Goal: Transaction & Acquisition: Purchase product/service

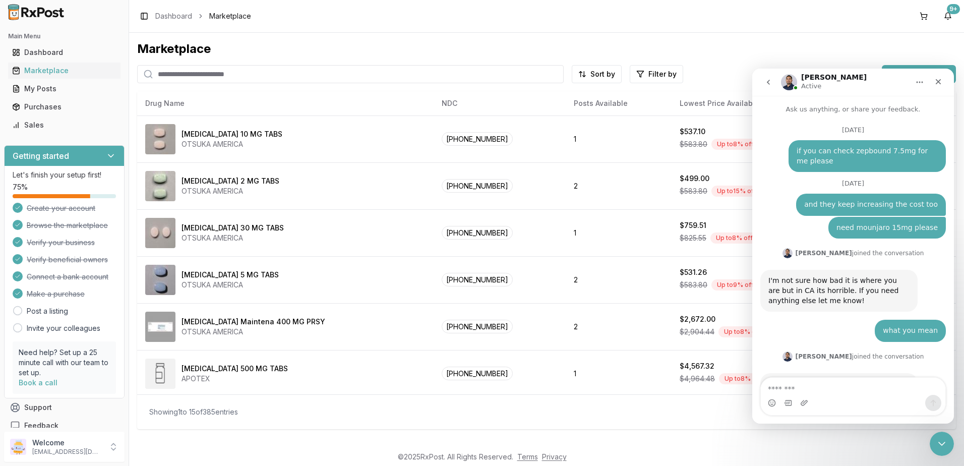
scroll to position [7575, 0]
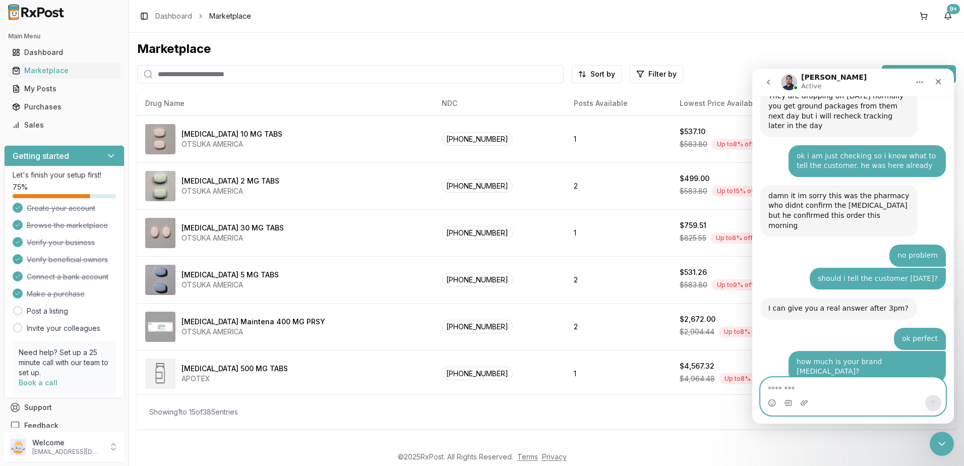
click at [839, 386] on textarea "Message…" at bounding box center [853, 386] width 184 height 17
type textarea "*"
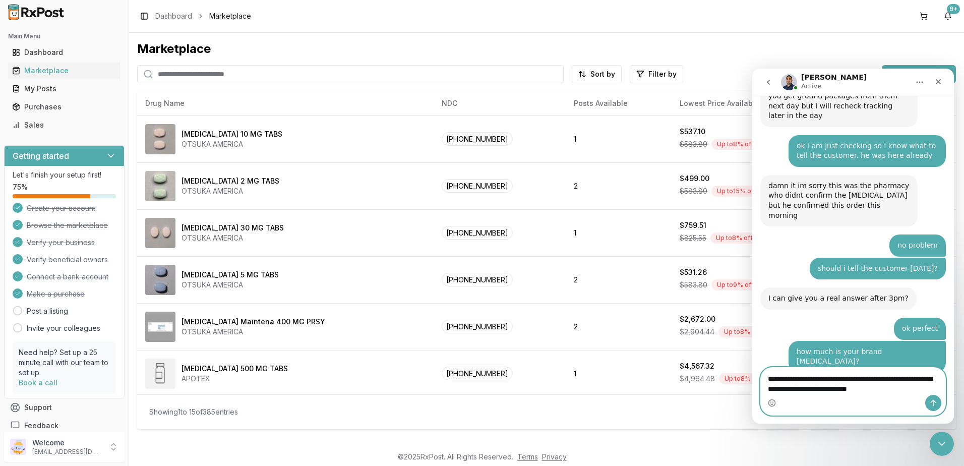
type textarea "**********"
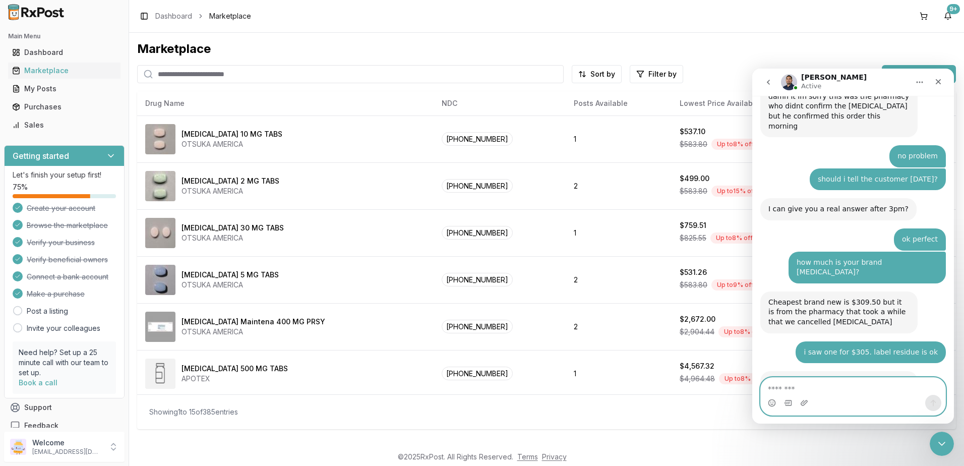
scroll to position [7675, 0]
click at [822, 387] on textarea "Message…" at bounding box center [853, 386] width 184 height 17
type textarea "*"
type textarea "**"
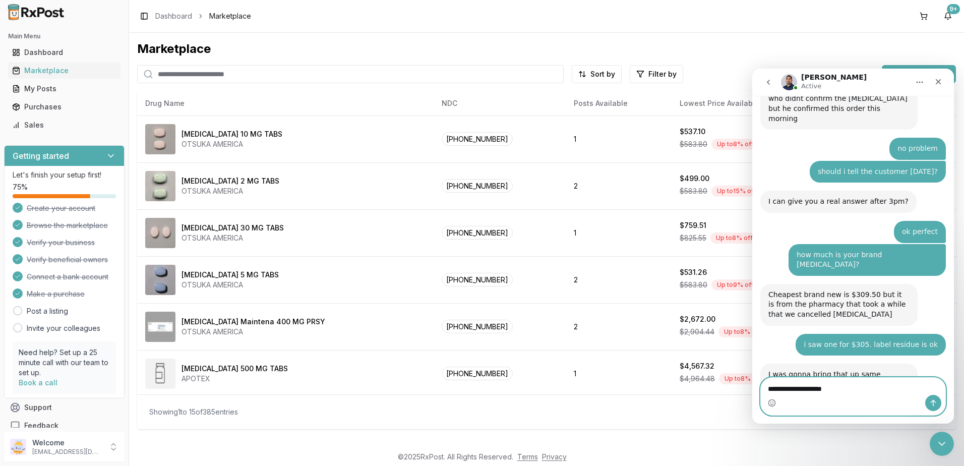
scroll to position [7729, 0]
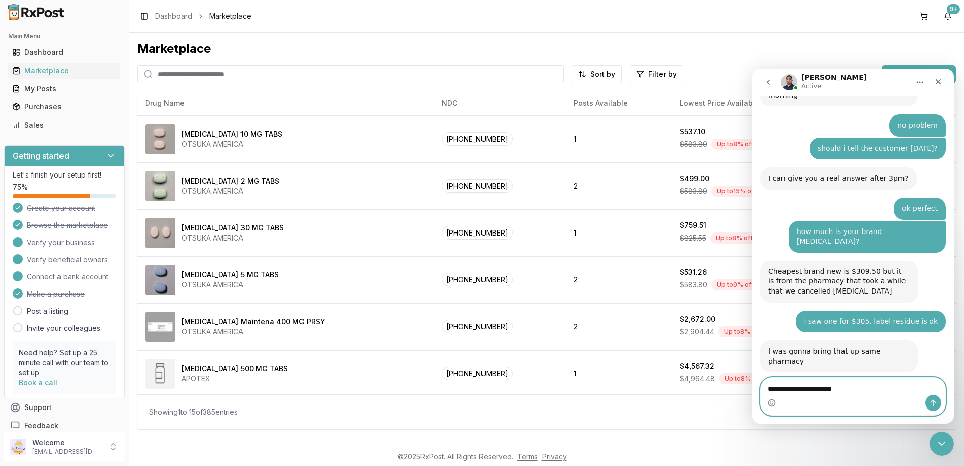
type textarea "**********"
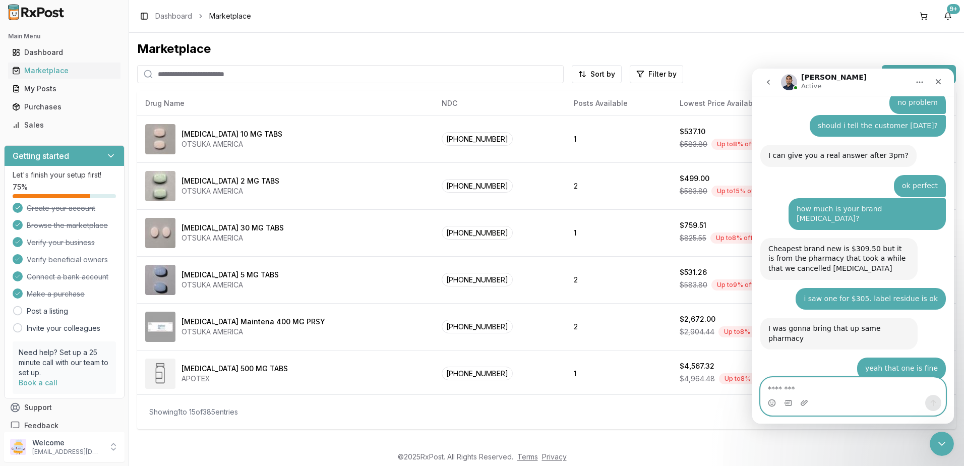
click at [828, 384] on textarea "Message…" at bounding box center [853, 386] width 184 height 17
type textarea "**********"
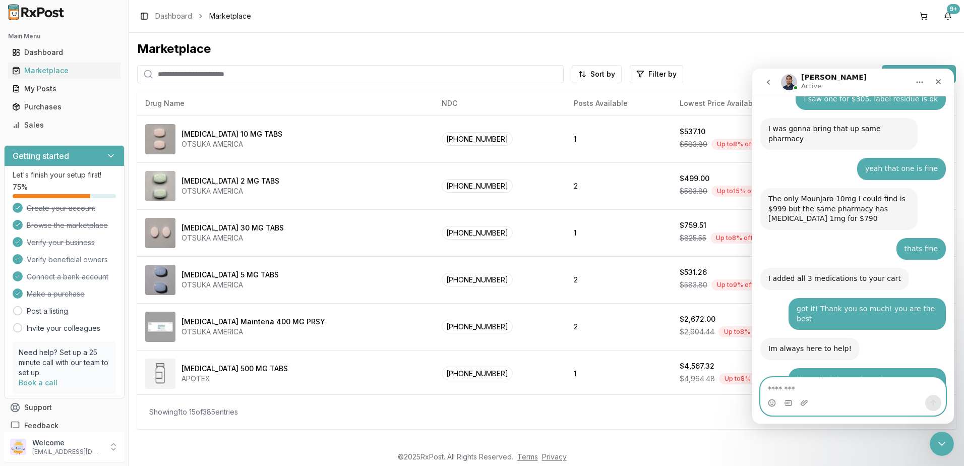
scroll to position [8020, 0]
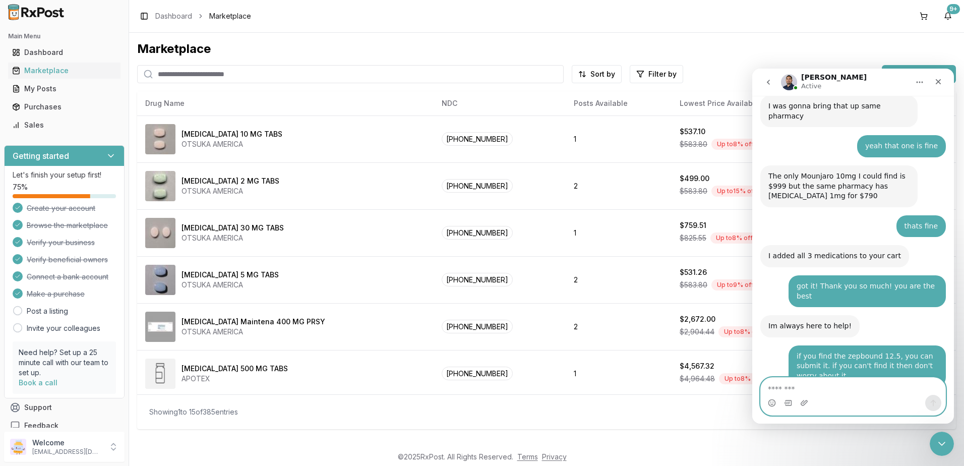
click at [836, 384] on textarea "Message…" at bounding box center [853, 386] width 184 height 17
type textarea "*"
type textarea "**********"
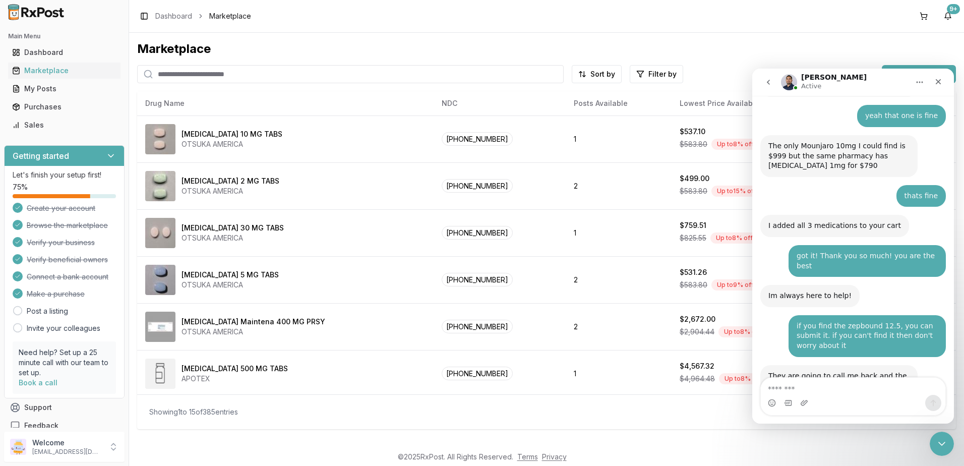
drag, startPoint x: 922, startPoint y: 17, endPoint x: 935, endPoint y: 19, distance: 12.4
click at [923, 16] on button at bounding box center [923, 16] width 16 height 16
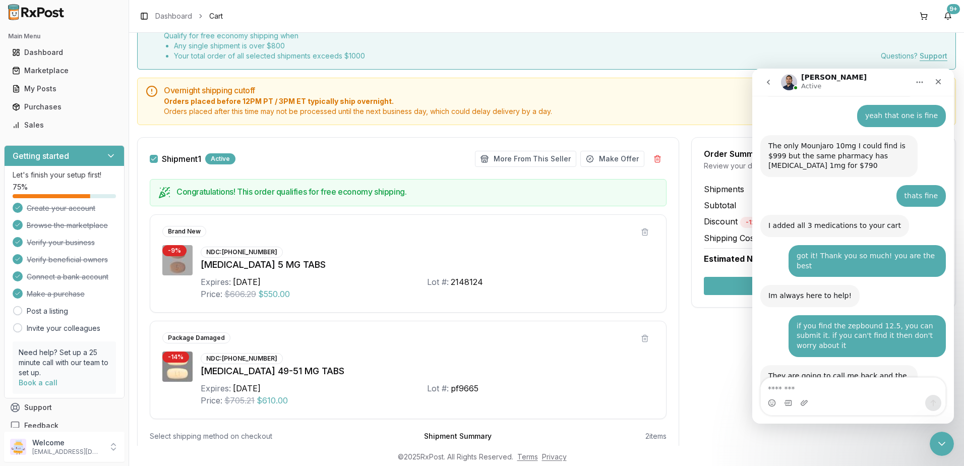
scroll to position [141, 0]
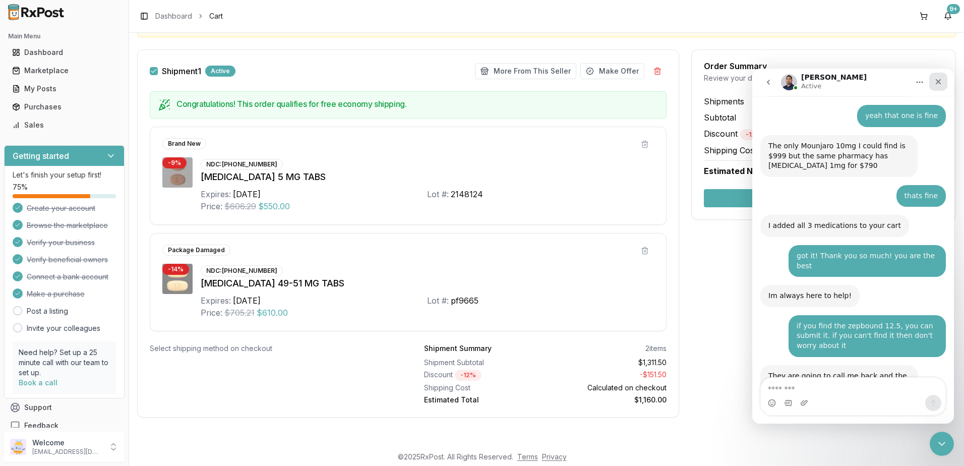
click at [938, 82] on icon "Close" at bounding box center [939, 82] width 6 height 6
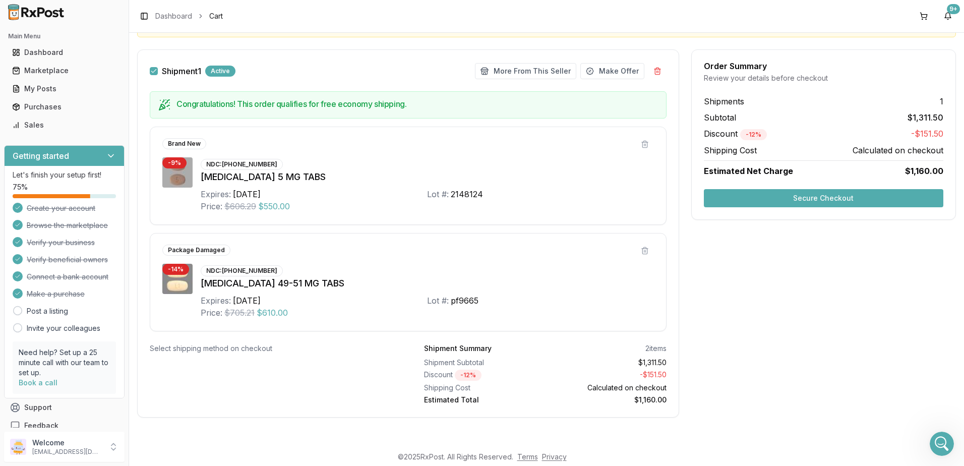
click at [836, 195] on button "Secure Checkout" at bounding box center [823, 198] width 239 height 18
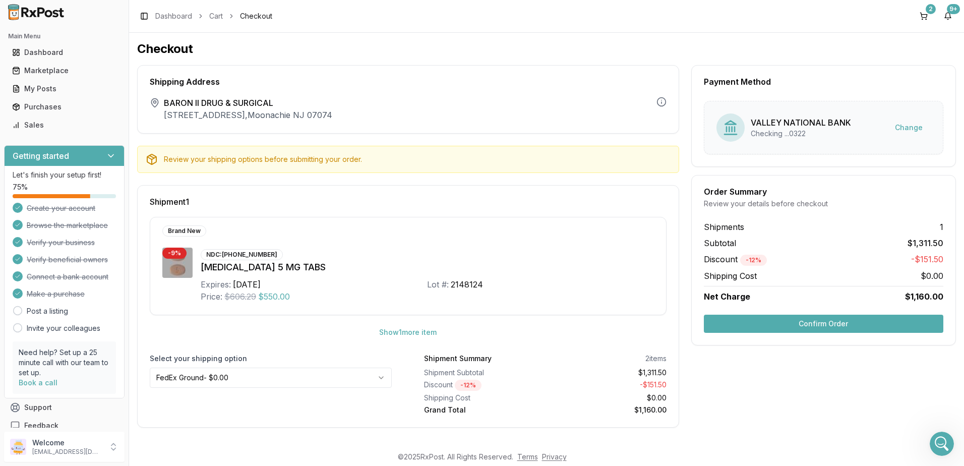
drag, startPoint x: 804, startPoint y: 321, endPoint x: 793, endPoint y: 352, distance: 33.0
click at [803, 321] on button "Confirm Order" at bounding box center [823, 324] width 239 height 18
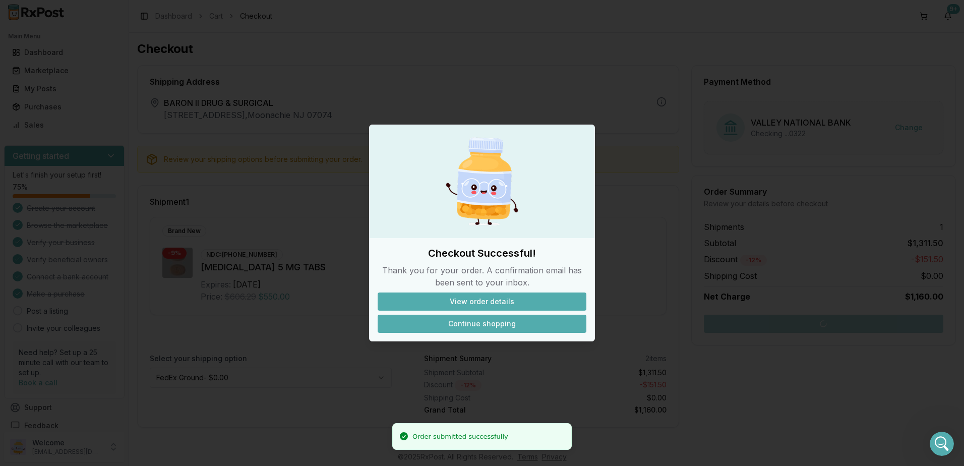
click at [506, 326] on button "Continue shopping" at bounding box center [482, 324] width 209 height 18
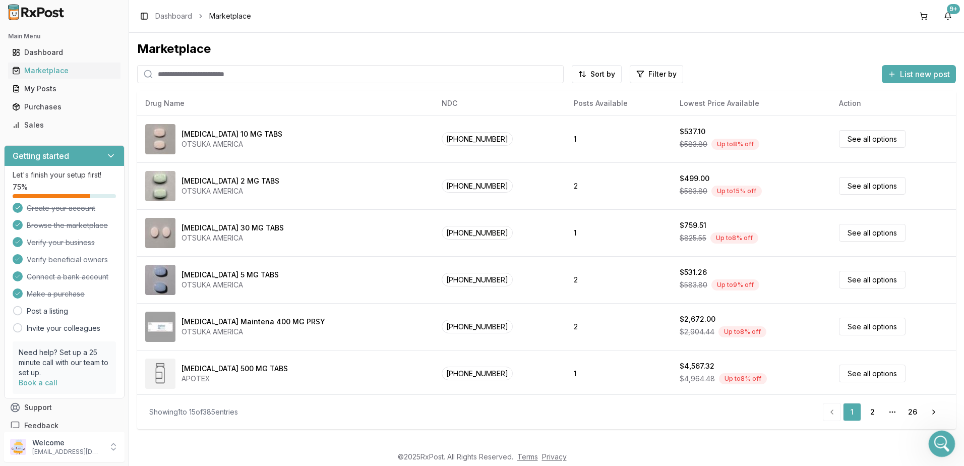
click at [940, 437] on icon "Open Intercom Messenger" at bounding box center [940, 442] width 17 height 17
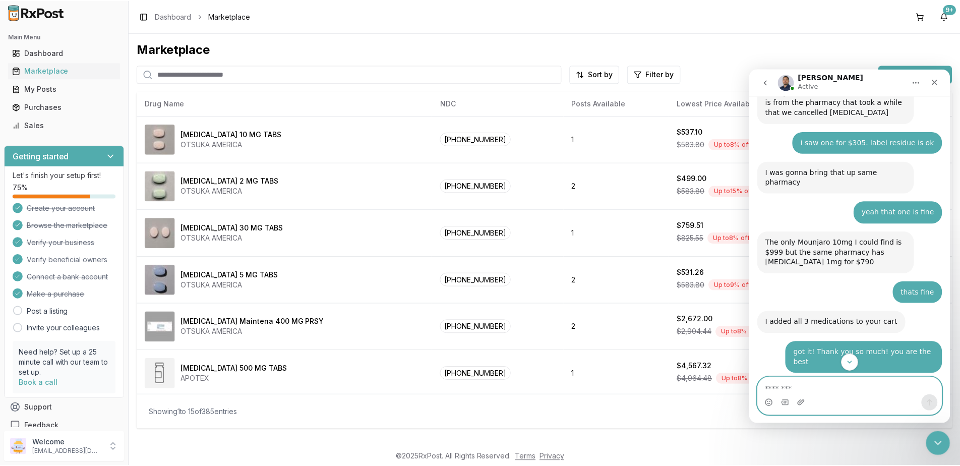
scroll to position [8050, 0]
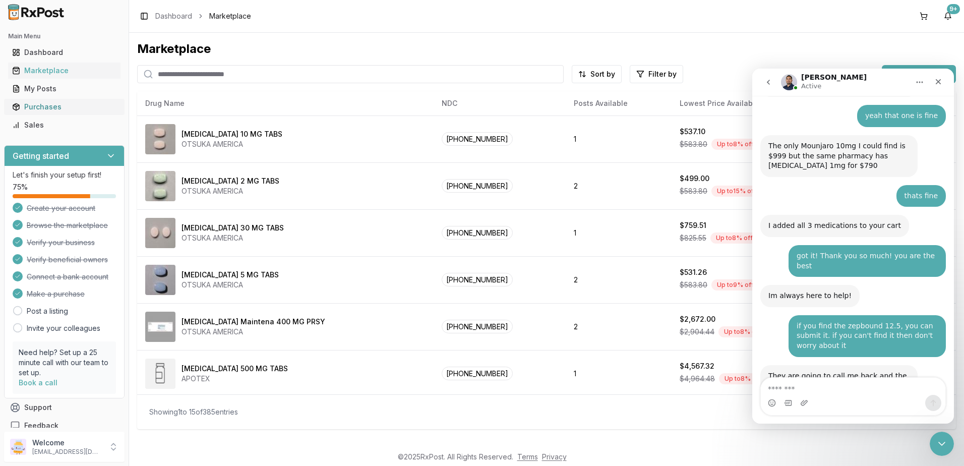
click at [50, 103] on div "Purchases" at bounding box center [64, 107] width 104 height 10
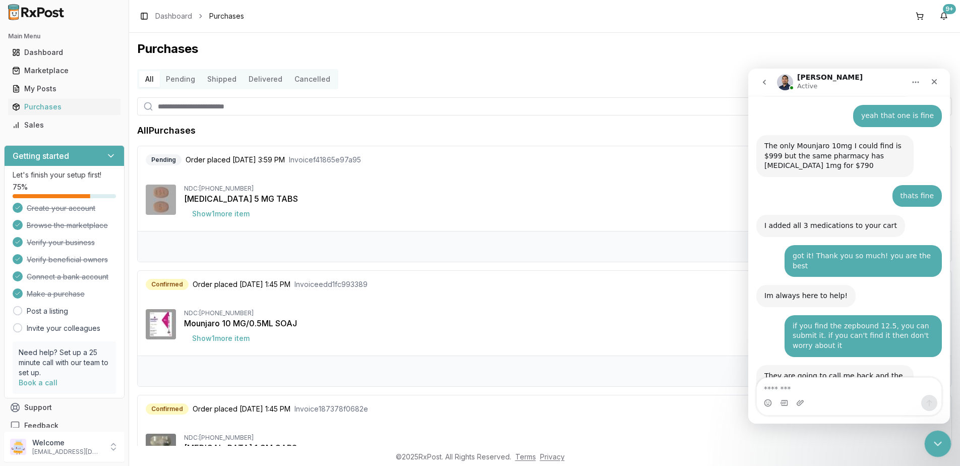
drag, startPoint x: 932, startPoint y: 456, endPoint x: 926, endPoint y: 449, distance: 9.6
click at [932, 456] on footer "© 2025 RxPost. All Rights Reserved. Terms Privacy" at bounding box center [480, 457] width 960 height 18
click at [236, 216] on button "Show 1 more item" at bounding box center [221, 214] width 74 height 18
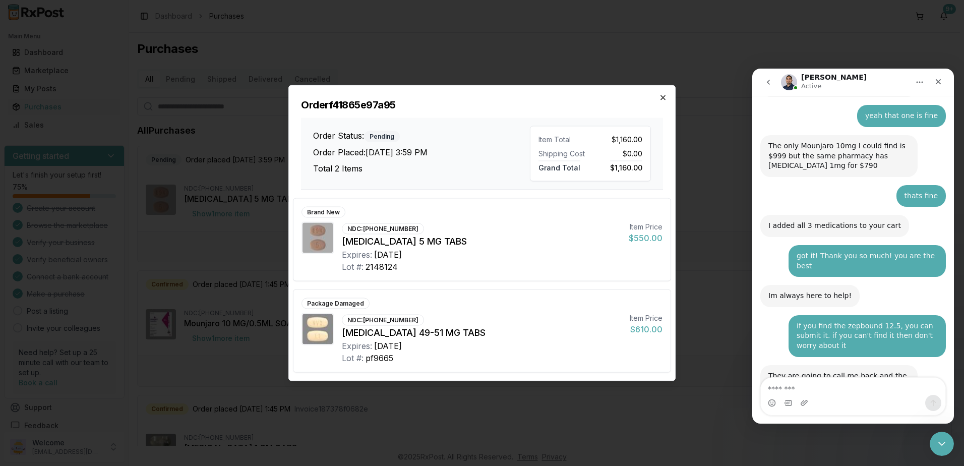
click at [659, 96] on icon "button" at bounding box center [663, 98] width 8 height 8
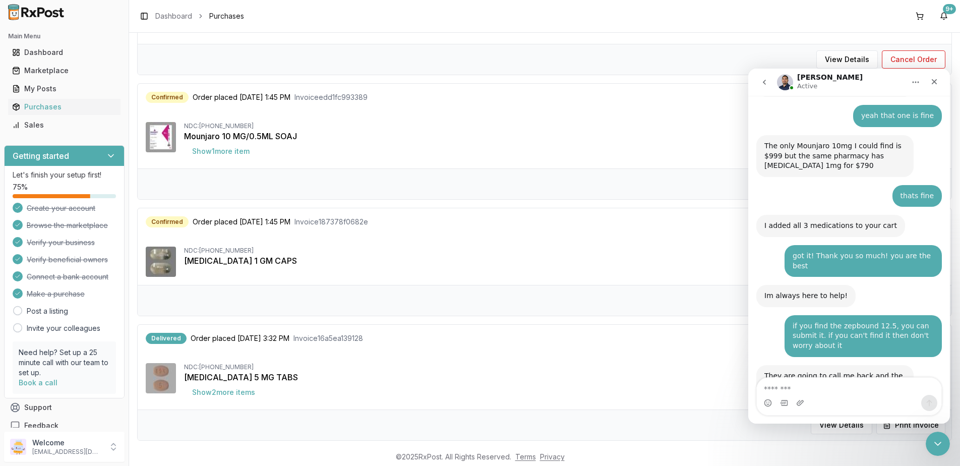
scroll to position [50, 0]
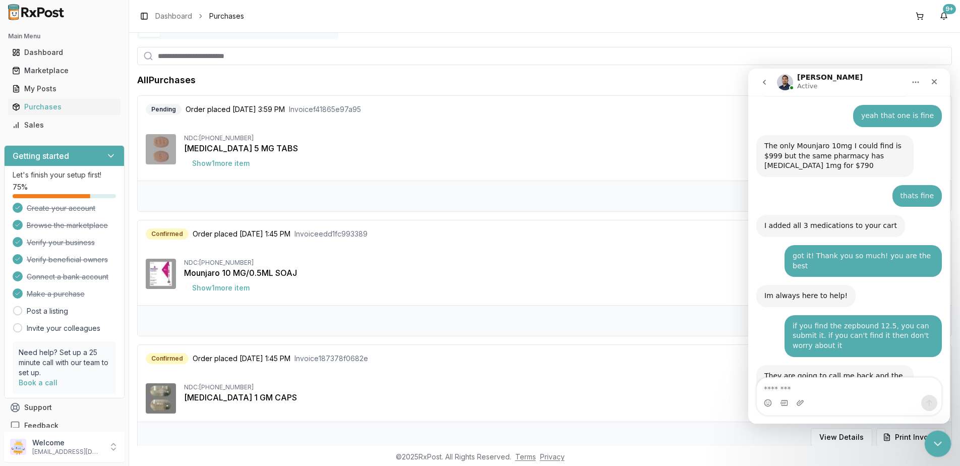
click at [940, 440] on icon "Close Intercom Messenger" at bounding box center [936, 442] width 12 height 12
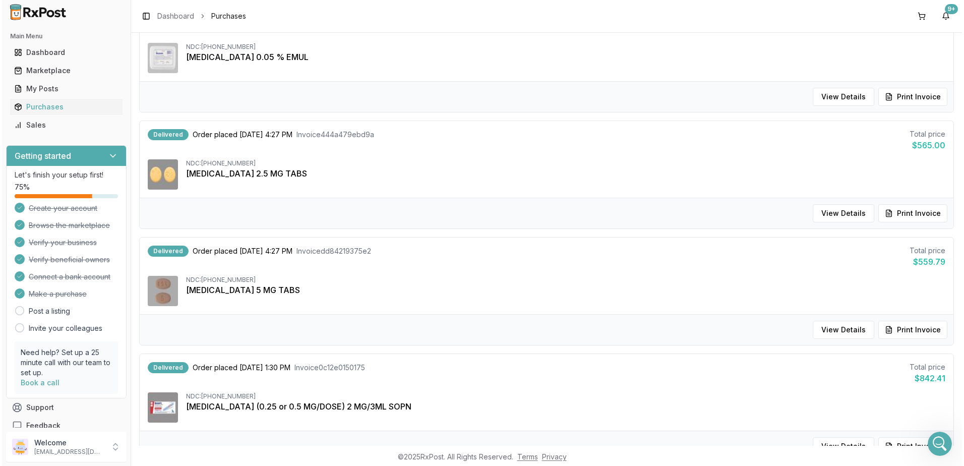
scroll to position [605, 0]
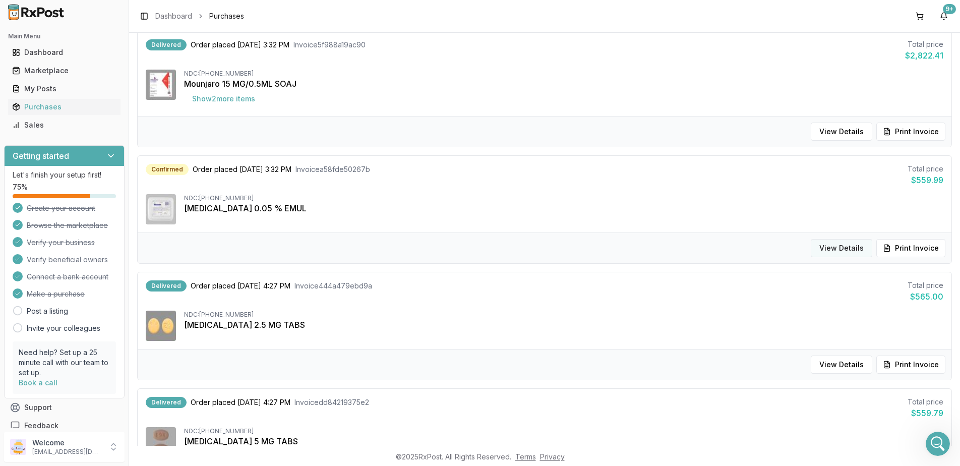
click at [835, 248] on button "View Details" at bounding box center [841, 248] width 61 height 18
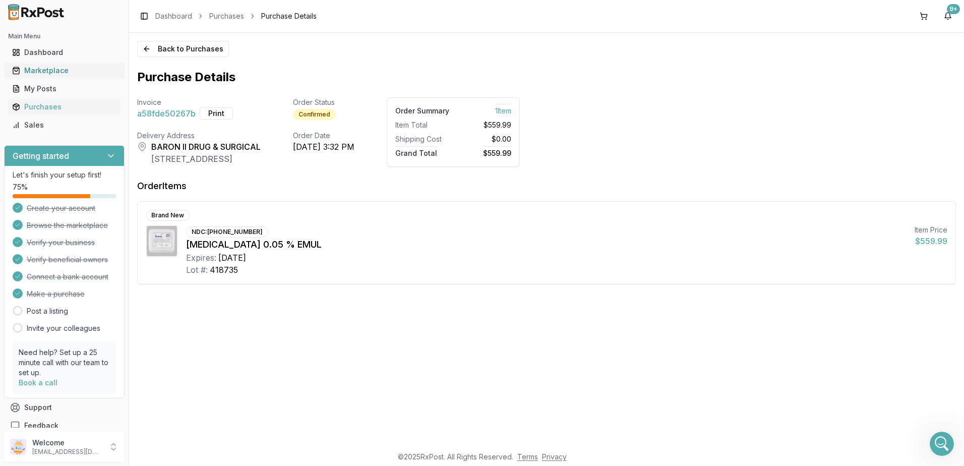
click at [43, 67] on div "Marketplace" at bounding box center [64, 71] width 104 height 10
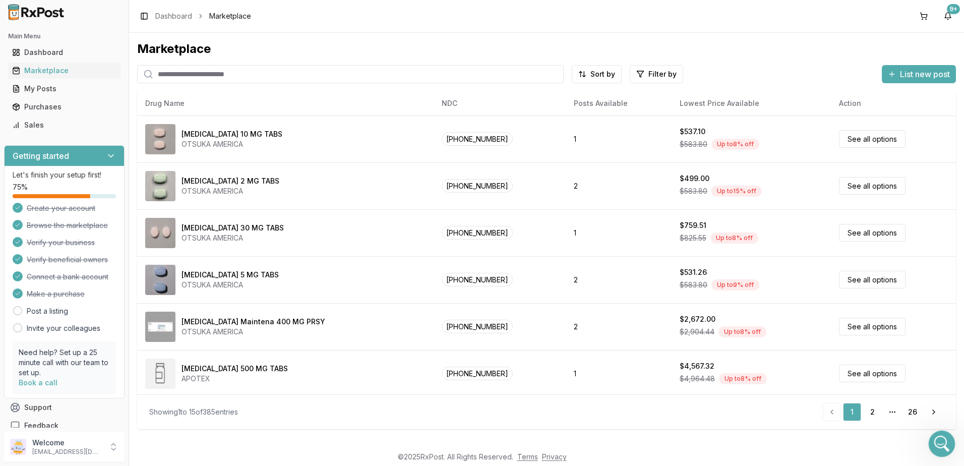
drag, startPoint x: 1770, startPoint y: 793, endPoint x: 935, endPoint y: 434, distance: 908.8
click at [935, 434] on div "Open Intercom Messenger" at bounding box center [939, 441] width 33 height 33
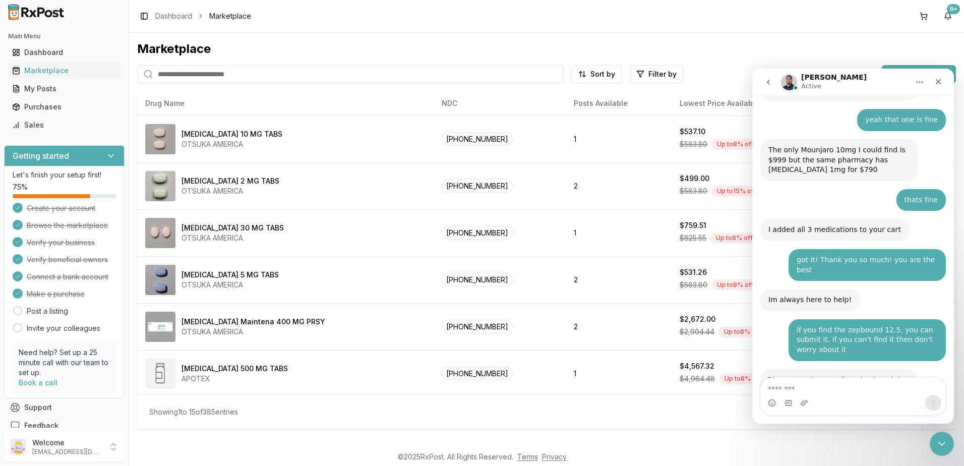
scroll to position [8050, 0]
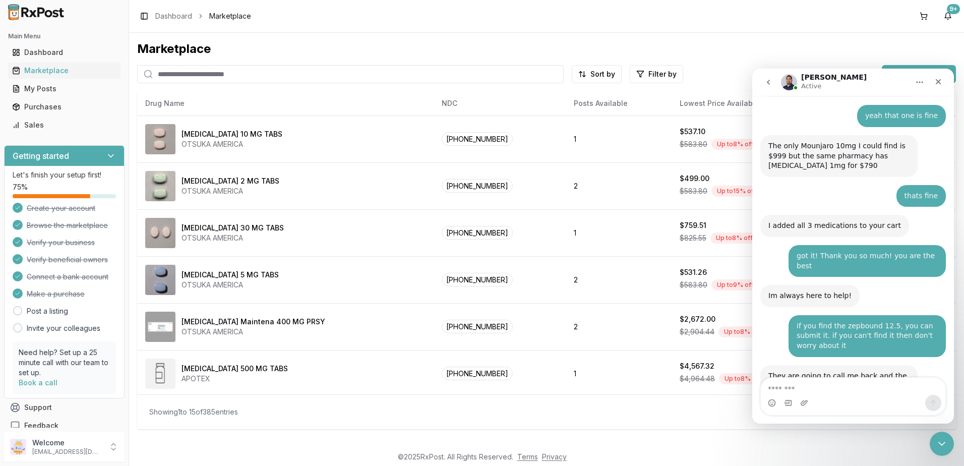
click at [840, 387] on textarea "Message…" at bounding box center [853, 386] width 184 height 17
type textarea "**********"
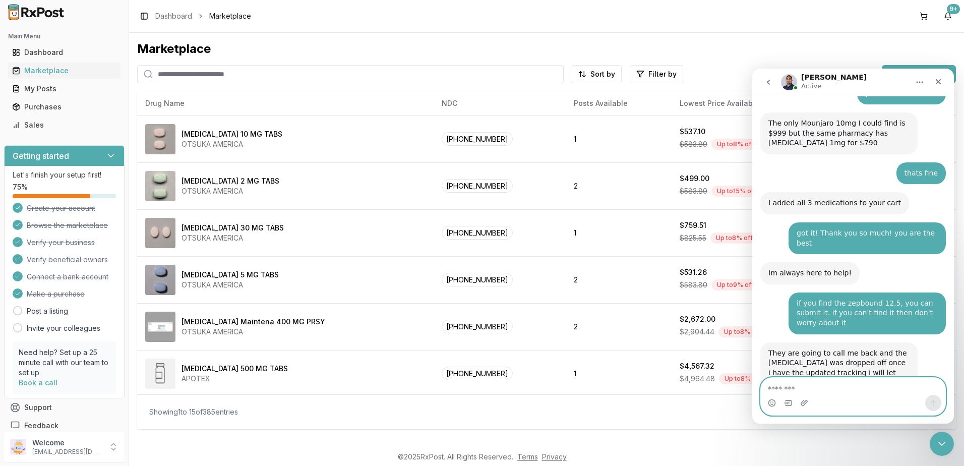
scroll to position [8113, 0]
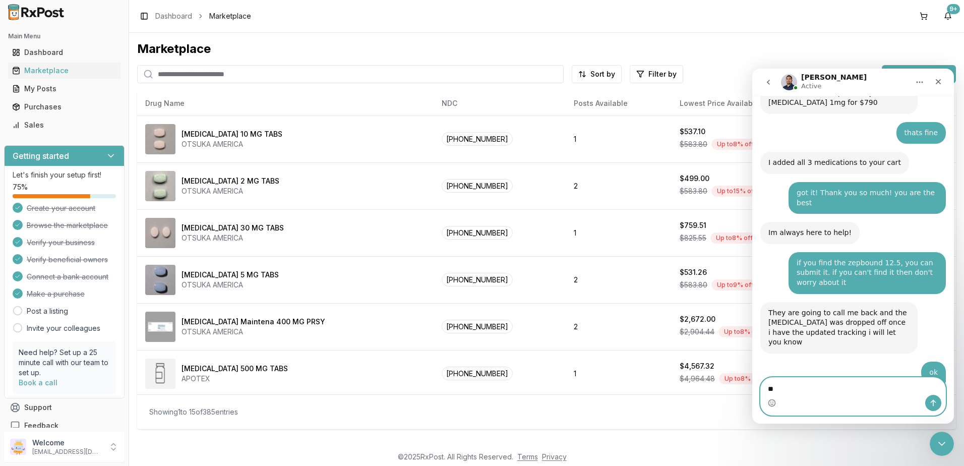
type textarea "*"
type textarea "**"
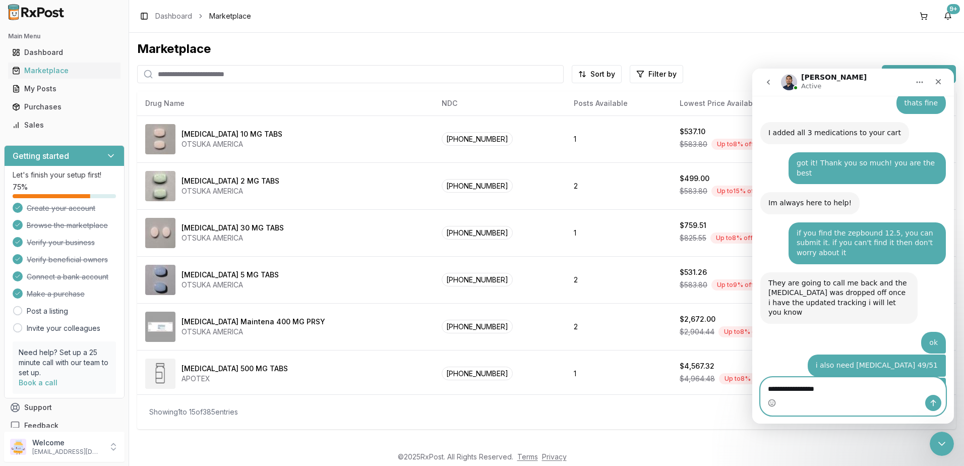
type textarea "**********"
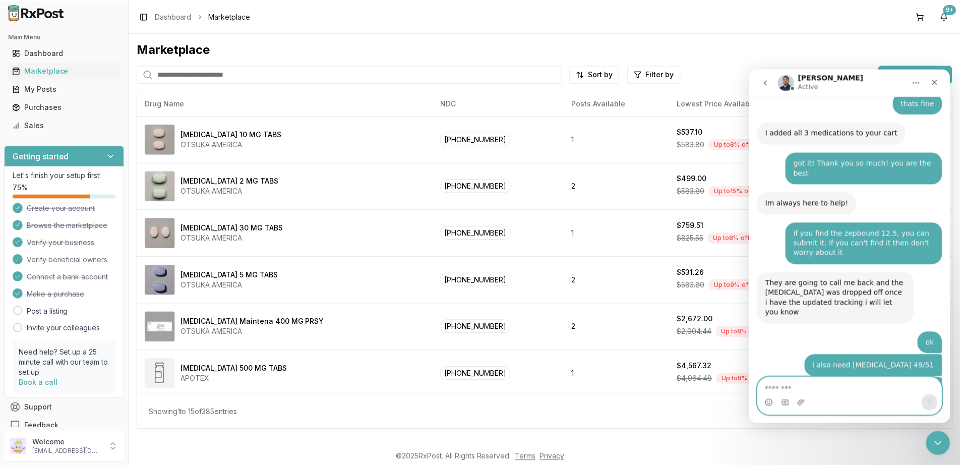
scroll to position [8166, 0]
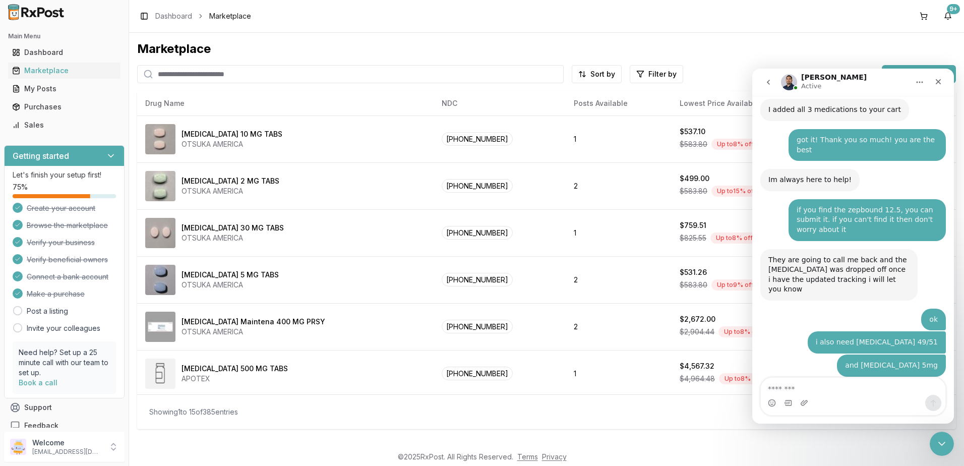
drag, startPoint x: 44, startPoint y: 105, endPoint x: 135, endPoint y: 114, distance: 91.2
click at [44, 106] on div "Purchases" at bounding box center [64, 107] width 104 height 10
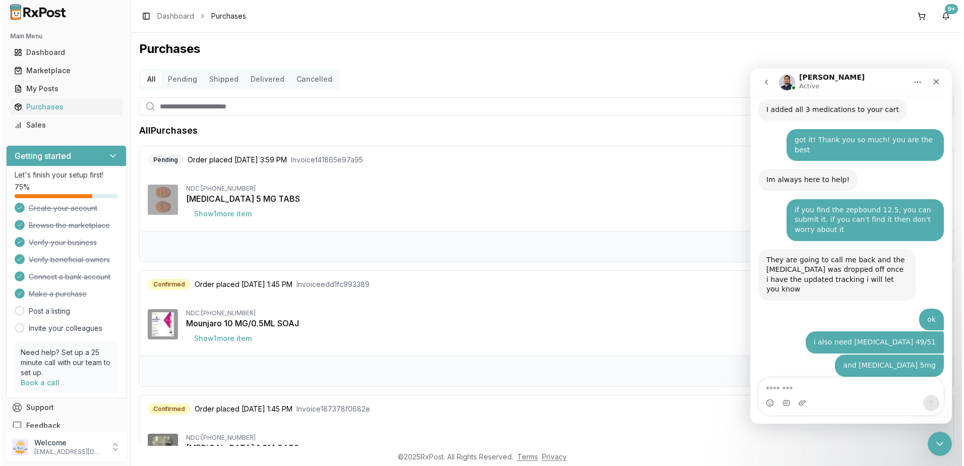
scroll to position [151, 0]
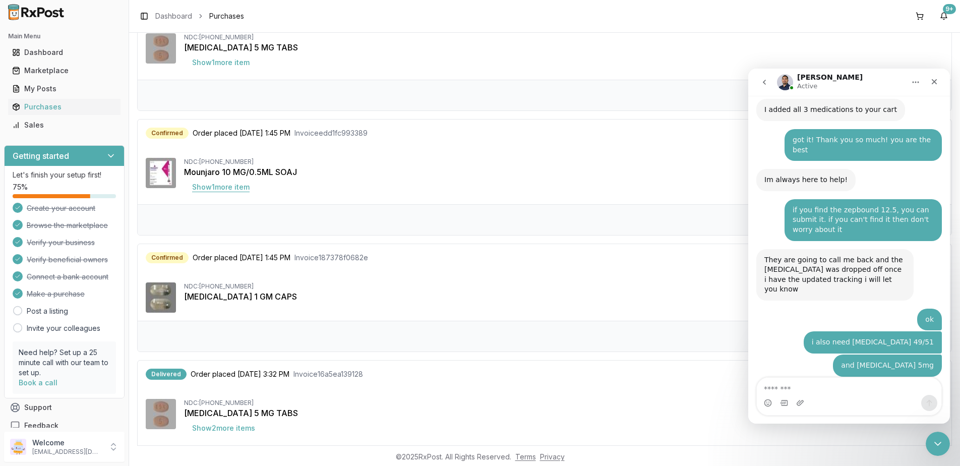
click at [229, 183] on button "Show 1 more item" at bounding box center [221, 187] width 74 height 18
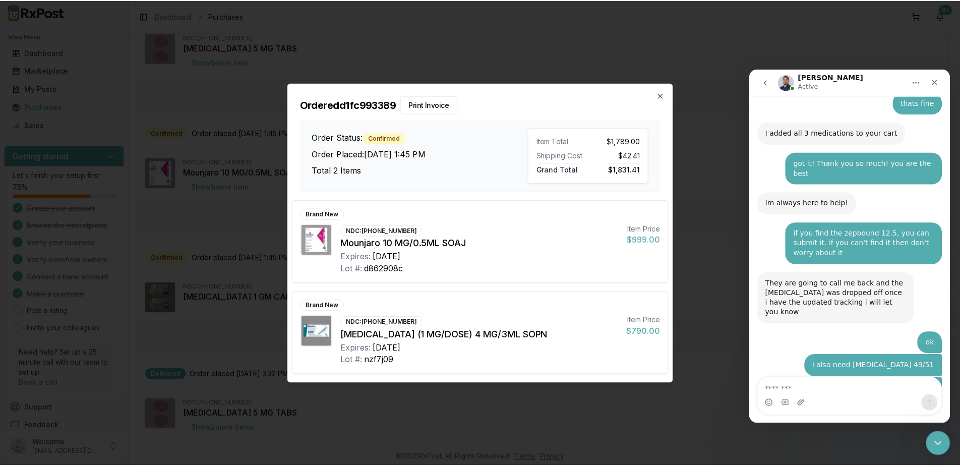
scroll to position [8189, 0]
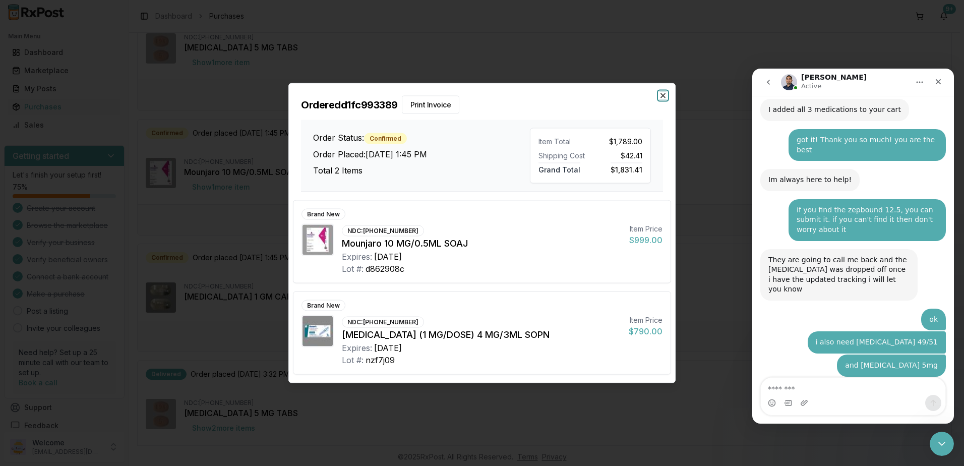
click at [661, 93] on icon "button" at bounding box center [663, 96] width 8 height 8
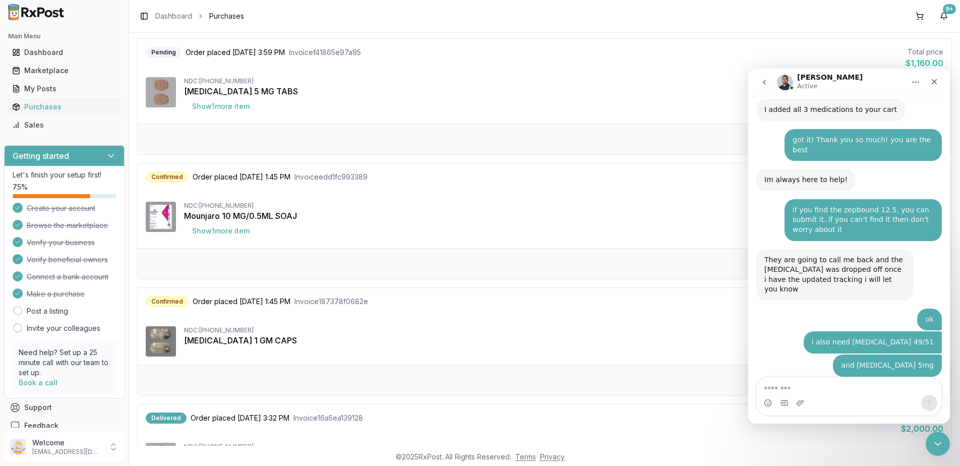
scroll to position [0, 0]
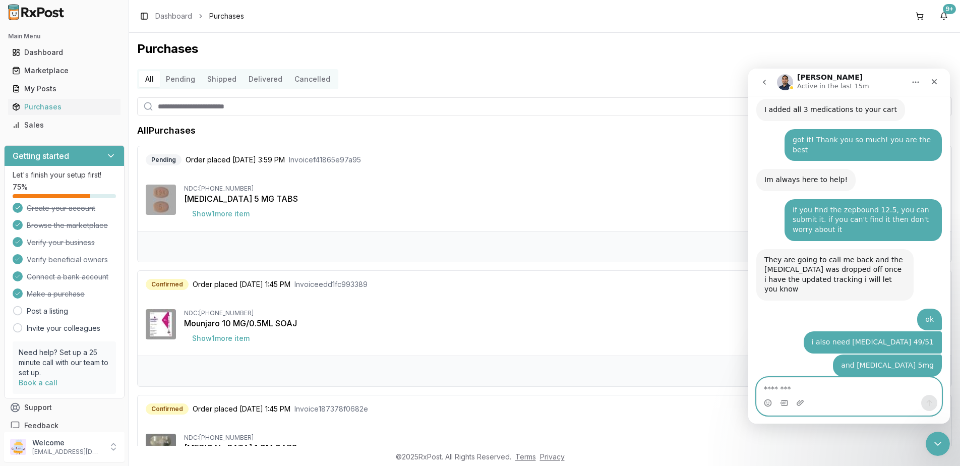
click at [868, 383] on textarea "Message…" at bounding box center [849, 386] width 184 height 17
click at [897, 387] on textarea "Message…" at bounding box center [849, 386] width 184 height 17
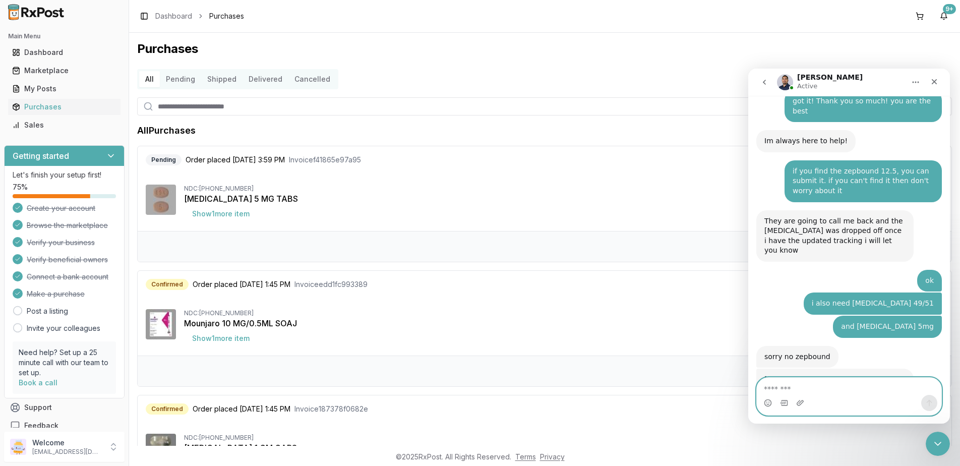
scroll to position [8219, 0]
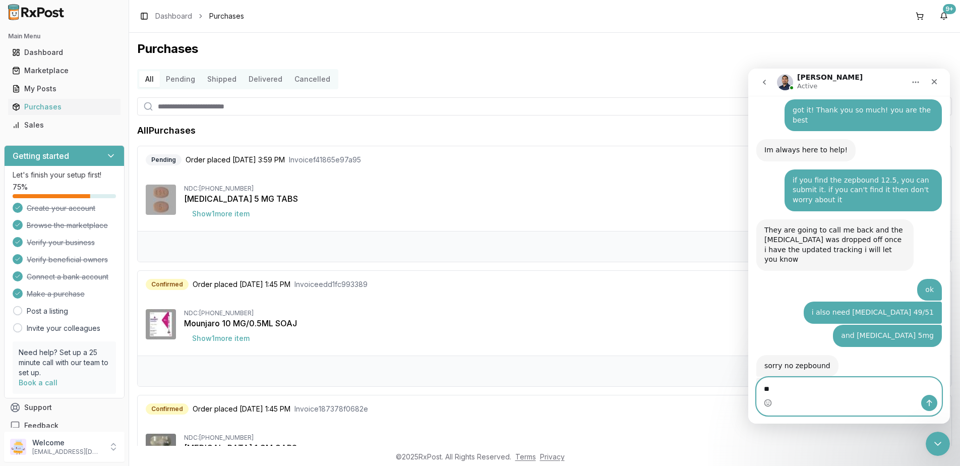
type textarea "*"
type textarea "**"
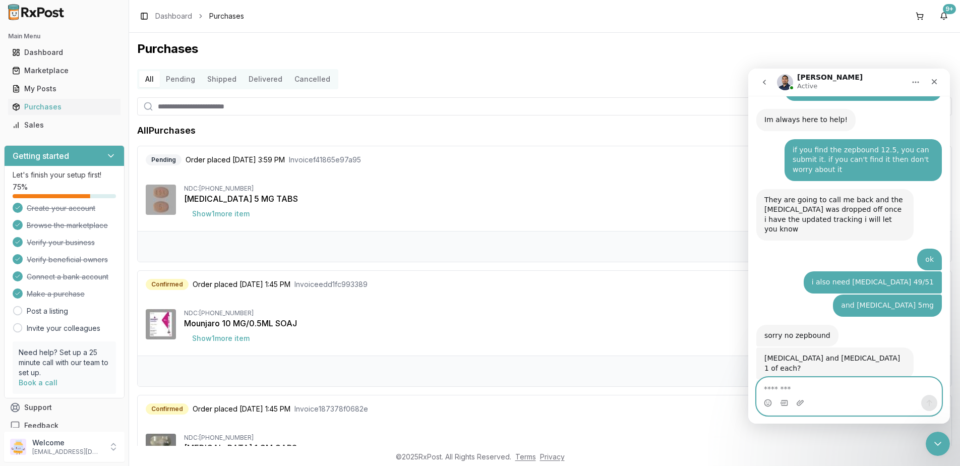
click at [827, 394] on textarea "Message…" at bounding box center [849, 386] width 184 height 17
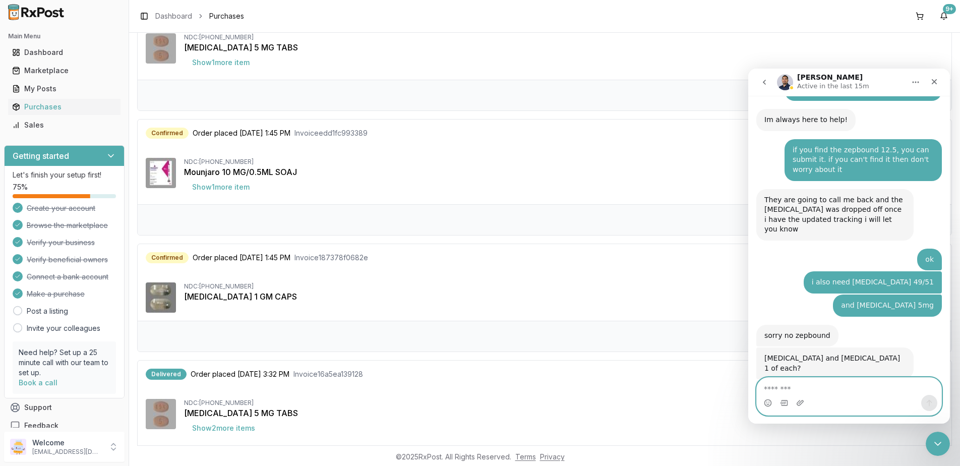
scroll to position [50, 0]
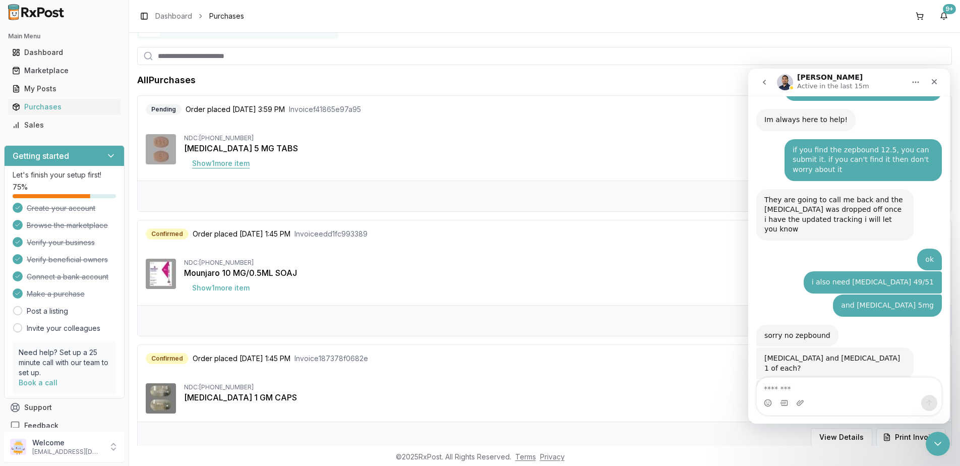
click at [230, 162] on button "Show 1 more item" at bounding box center [221, 163] width 74 height 18
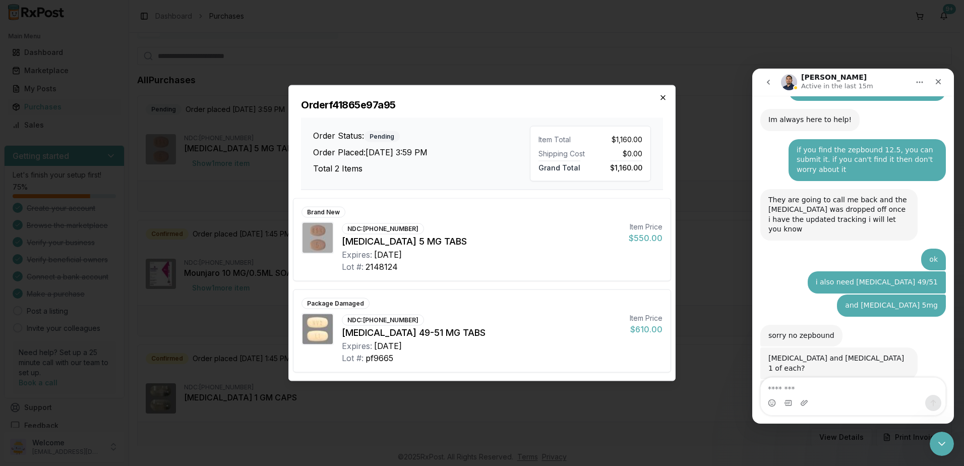
click at [661, 99] on icon "button" at bounding box center [663, 98] width 4 height 4
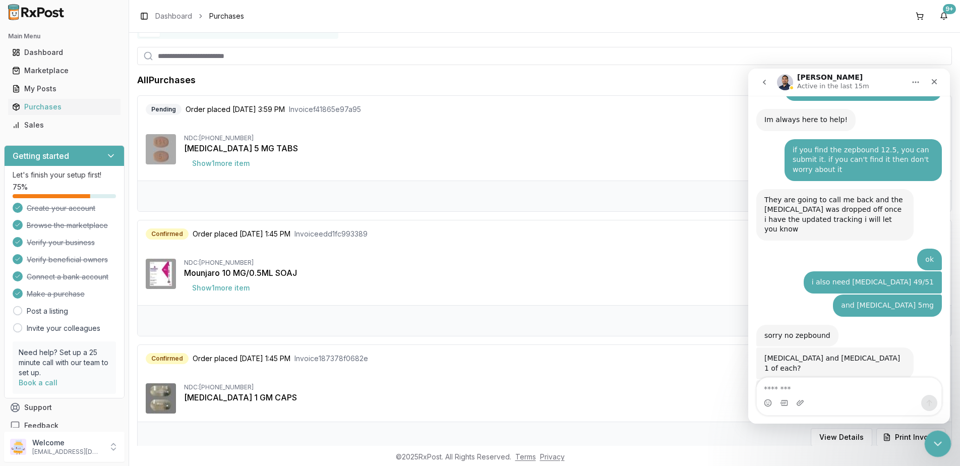
click at [928, 444] on div "Close Intercom Messenger" at bounding box center [936, 442] width 24 height 24
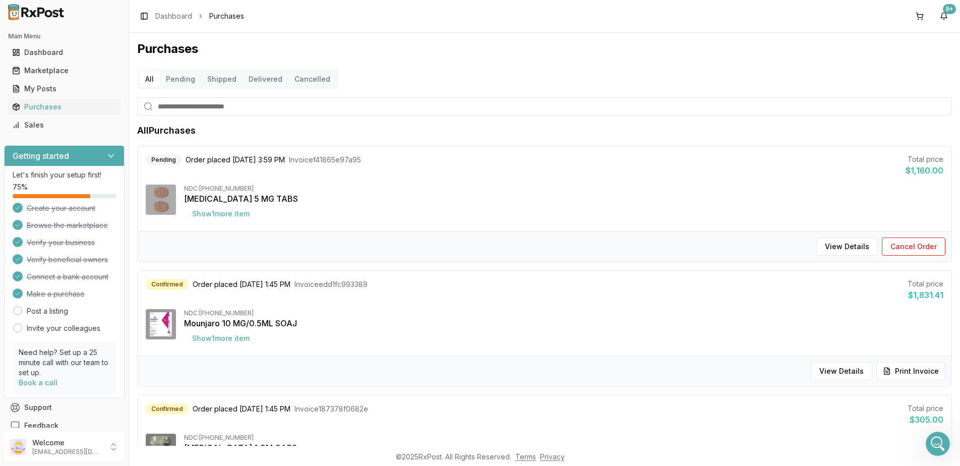
scroll to position [151, 0]
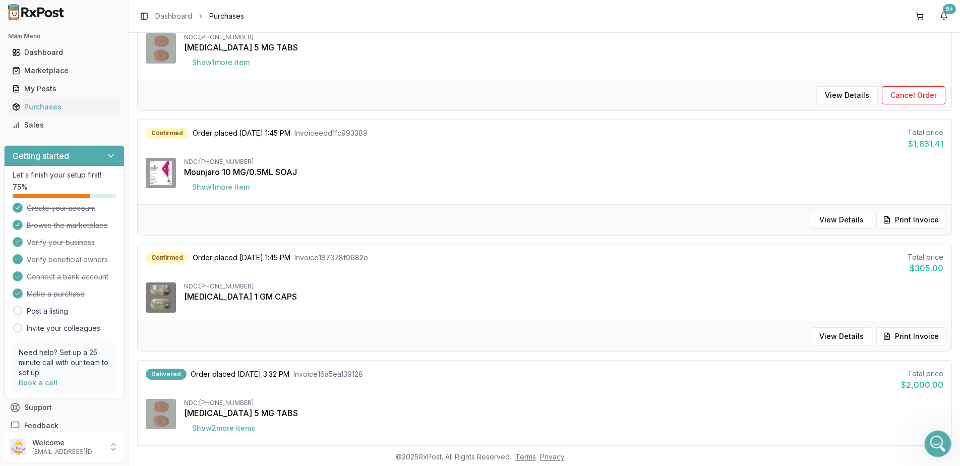
drag, startPoint x: 941, startPoint y: 445, endPoint x: 1754, endPoint y: 738, distance: 864.3
click at [942, 446] on div "Open Intercom Messenger" at bounding box center [935, 441] width 33 height 33
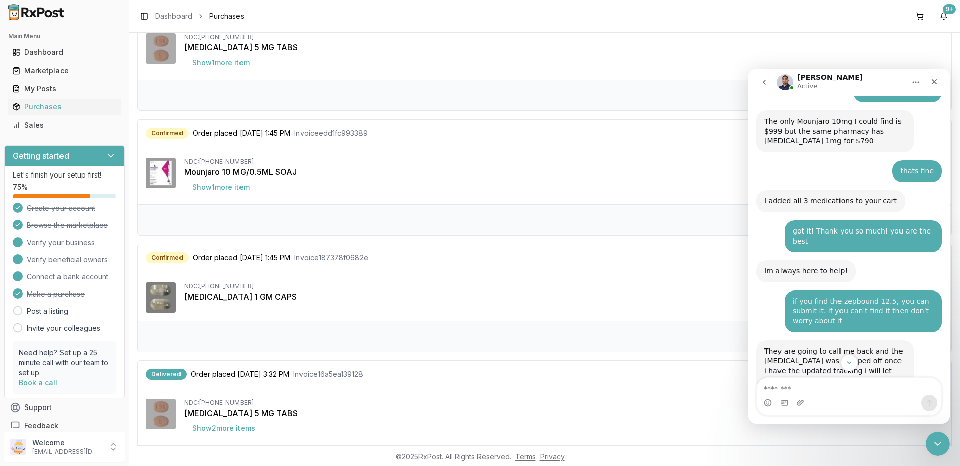
scroll to position [8249, 0]
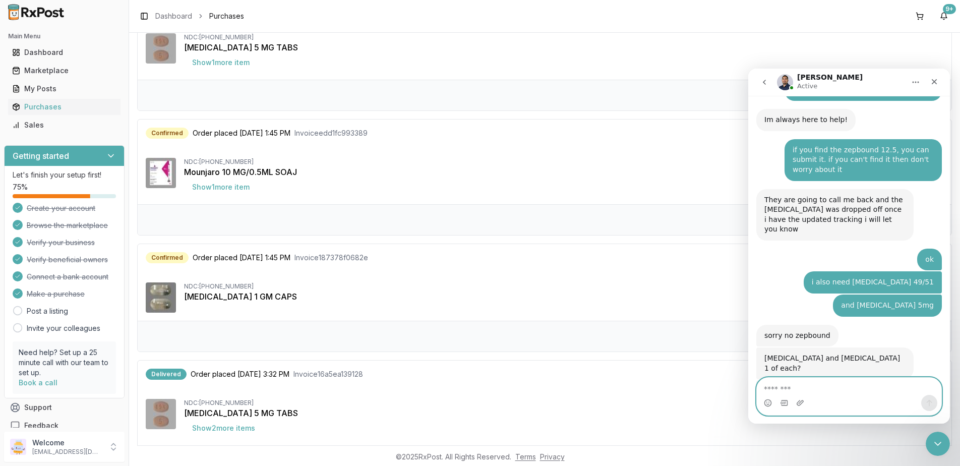
click at [878, 382] on textarea "Message…" at bounding box center [849, 386] width 184 height 17
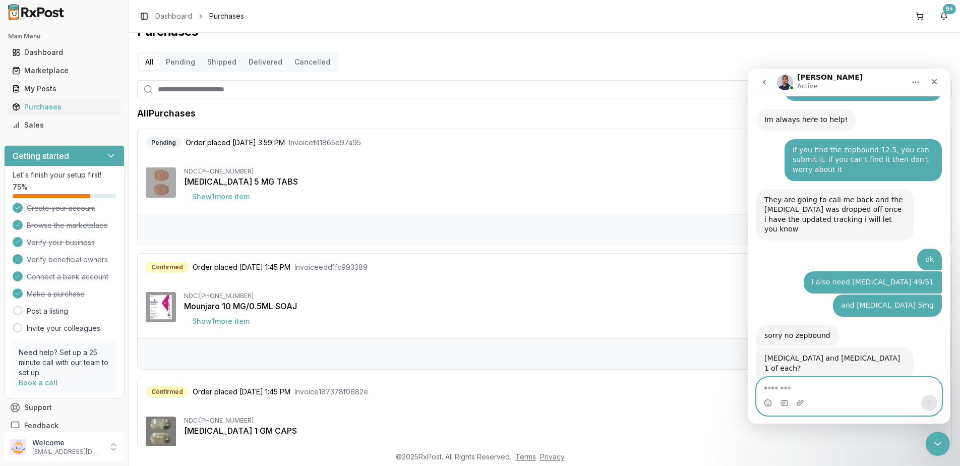
scroll to position [0, 0]
